Goal: Information Seeking & Learning: Learn about a topic

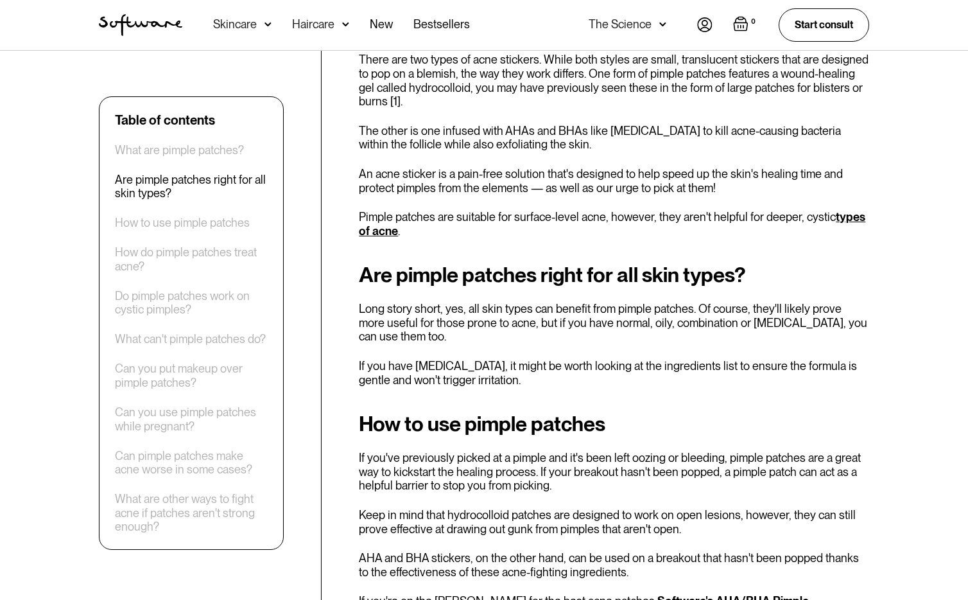
scroll to position [673, 0]
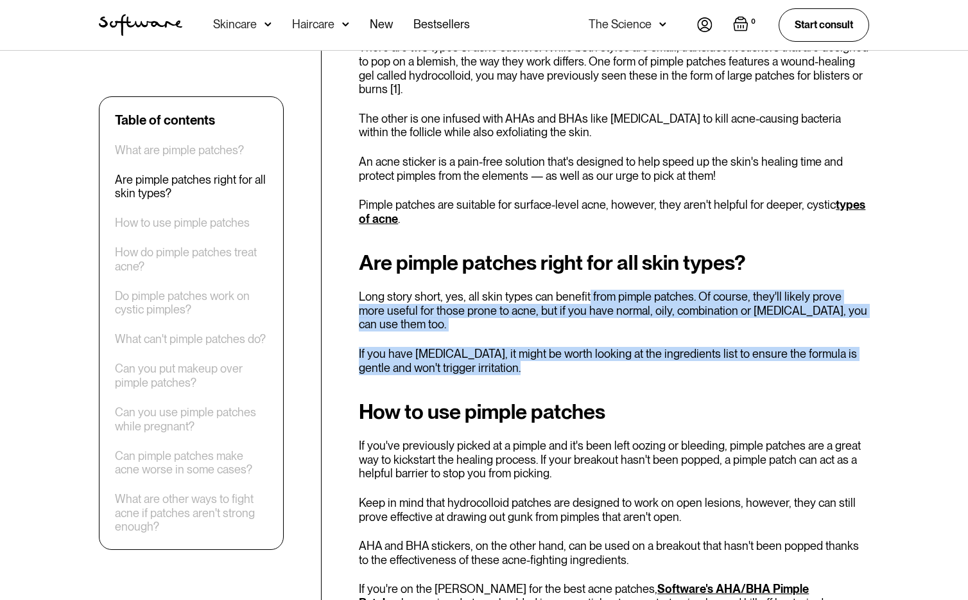
drag, startPoint x: 584, startPoint y: 300, endPoint x: 617, endPoint y: 352, distance: 61.5
click at [617, 352] on div "Are pimple patches right for all skin types? Long story short, yes, all skin ty…" at bounding box center [614, 312] width 510 height 123
click at [617, 352] on p "If you have [MEDICAL_DATA], it might be worth looking at the ingredients list t…" at bounding box center [614, 361] width 510 height 28
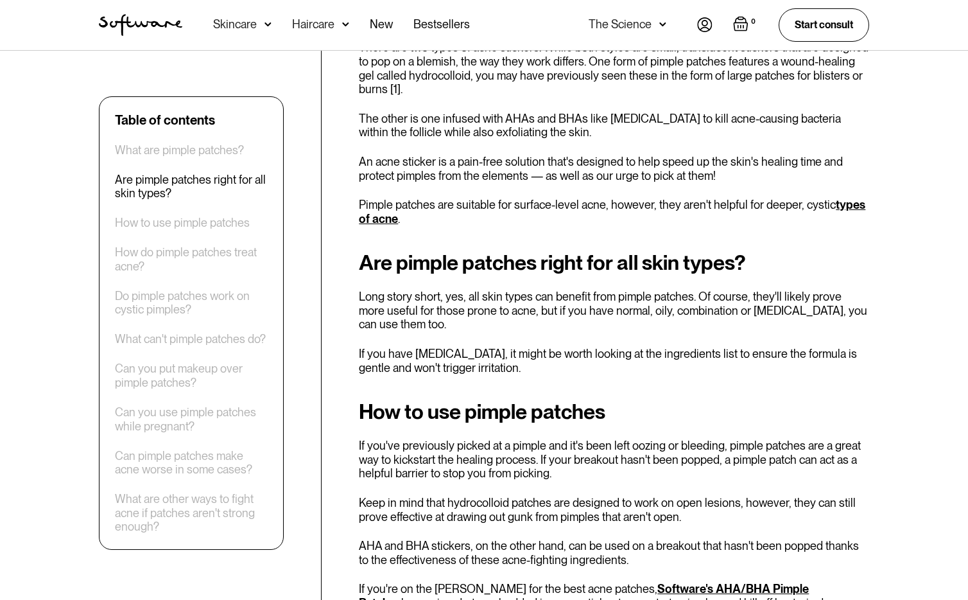
drag, startPoint x: 417, startPoint y: 333, endPoint x: 539, endPoint y: 347, distance: 122.9
click at [539, 347] on p "If you have [MEDICAL_DATA], it might be worth looking at the ingredients list t…" at bounding box center [614, 361] width 510 height 28
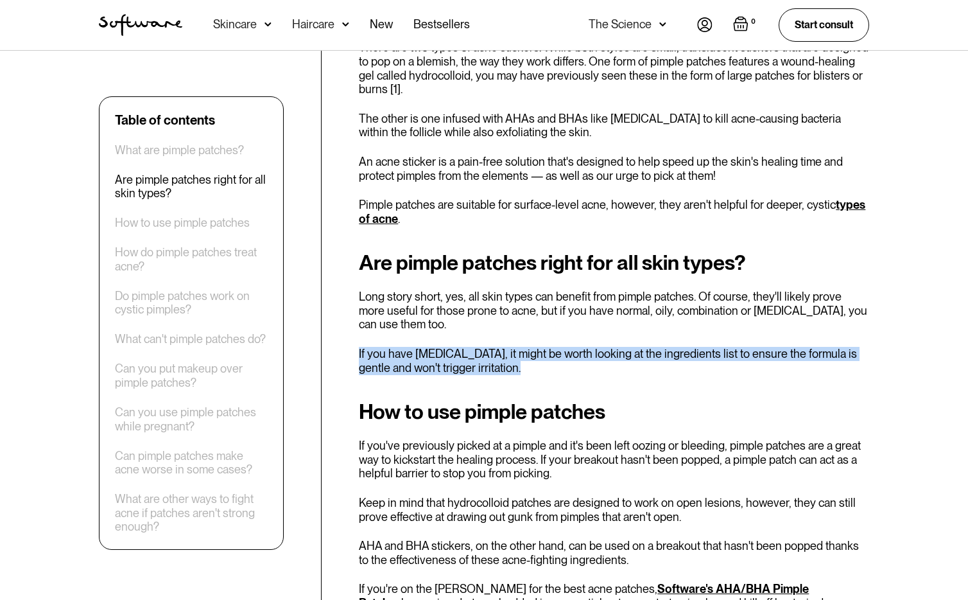
drag, startPoint x: 539, startPoint y: 351, endPoint x: 536, endPoint y: 331, distance: 20.1
click at [536, 331] on div "Are pimple patches right for all skin types? Long story short, yes, all skin ty…" at bounding box center [614, 312] width 510 height 123
click at [561, 354] on p "If you have [MEDICAL_DATA], it might be worth looking at the ingredients list t…" at bounding box center [614, 361] width 510 height 28
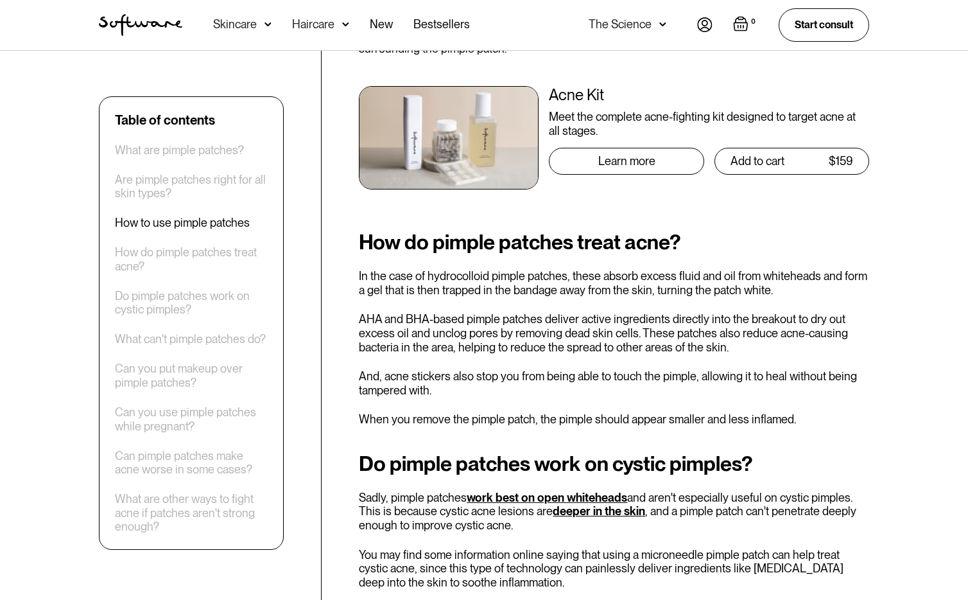
scroll to position [1517, 0]
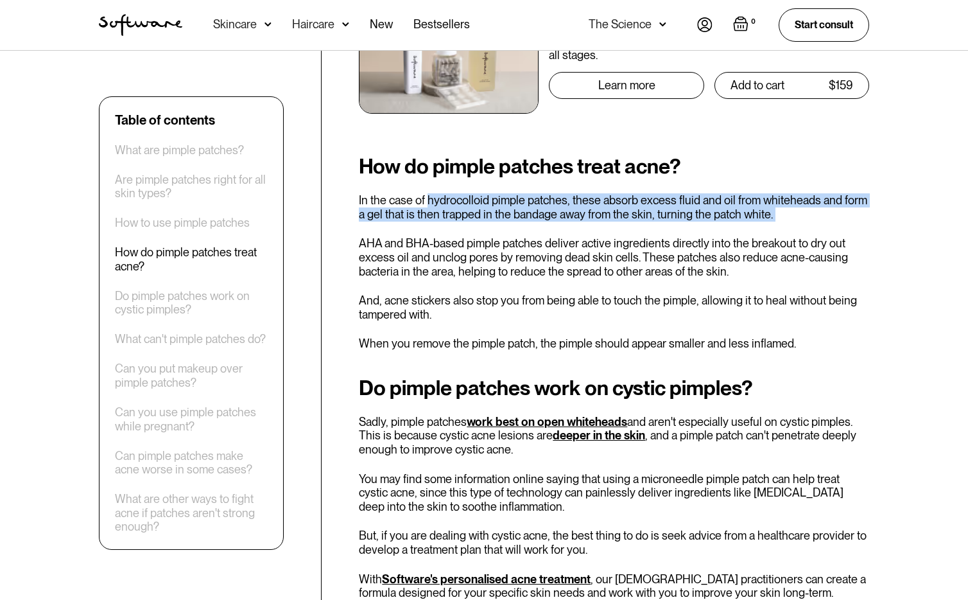
drag, startPoint x: 426, startPoint y: 174, endPoint x: 430, endPoint y: 196, distance: 22.1
click at [430, 196] on div "How do pimple patches treat acne? In the case of hydrocolloid pimple patches, t…" at bounding box center [614, 253] width 510 height 196
click at [431, 199] on div "How do pimple patches treat acne? In the case of hydrocolloid pimple patches, t…" at bounding box center [614, 253] width 510 height 196
drag, startPoint x: 777, startPoint y: 185, endPoint x: 835, endPoint y: 173, distance: 59.7
click at [835, 193] on p "In the case of hydrocolloid pimple patches, these absorb excess fluid and oil f…" at bounding box center [614, 207] width 510 height 28
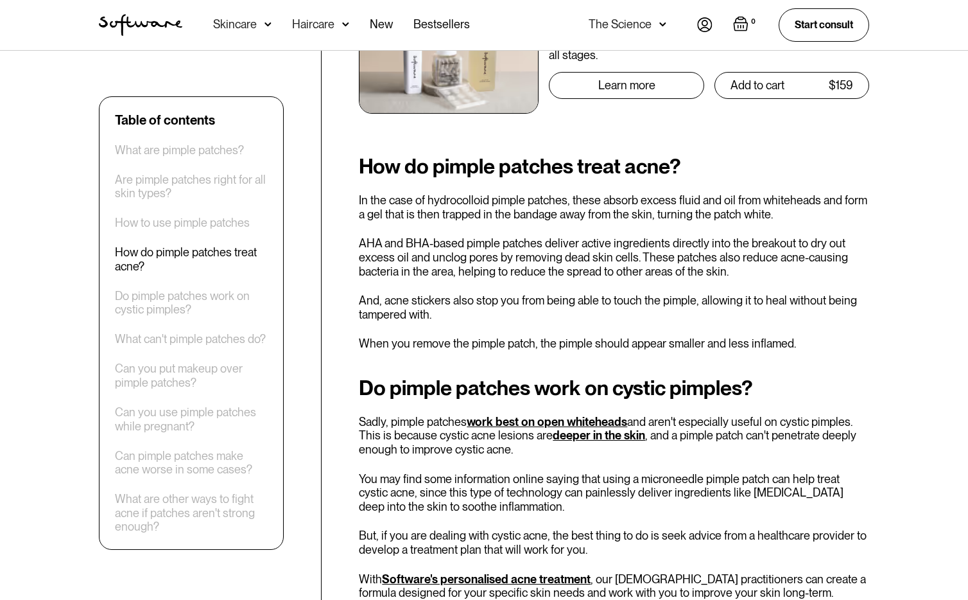
click at [406, 196] on div "How do pimple patches treat acne? In the case of hydrocolloid pimple patches, t…" at bounding box center [614, 253] width 510 height 196
